Goal: Task Accomplishment & Management: Complete application form

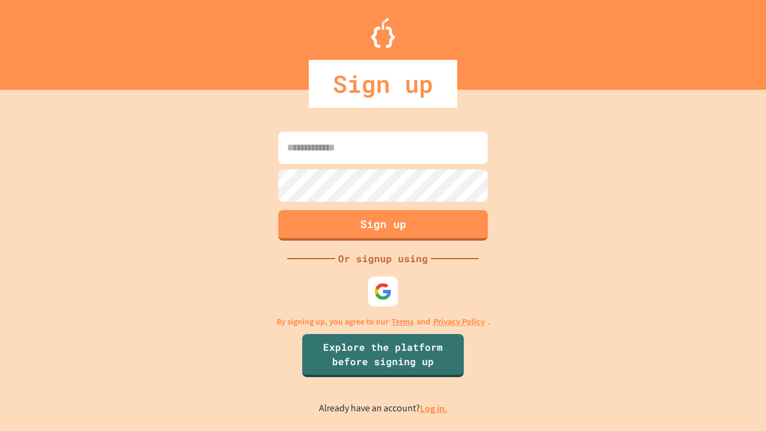
click at [435, 408] on link "Log in." at bounding box center [434, 408] width 28 height 13
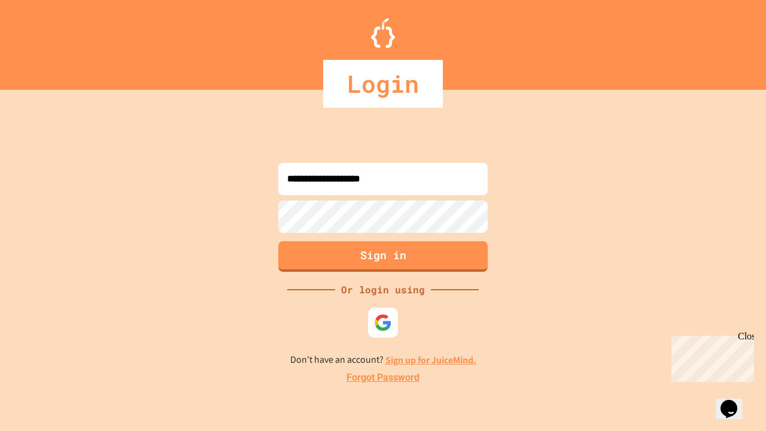
type input "**********"
